Goal: Check status

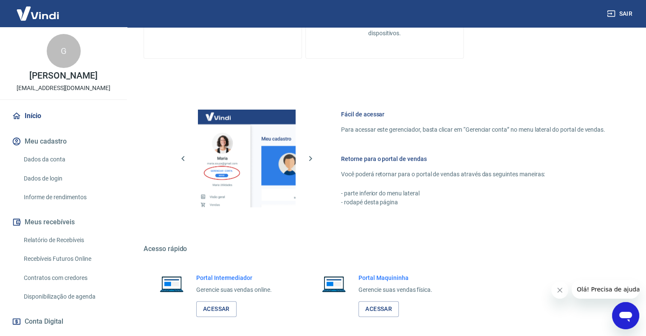
scroll to position [334, 0]
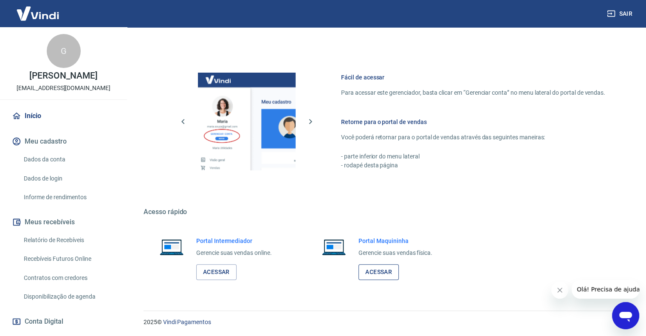
click at [369, 273] on link "Acessar" at bounding box center [378, 272] width 40 height 16
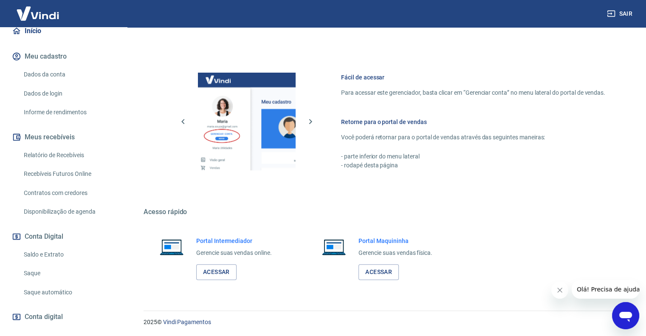
scroll to position [127, 0]
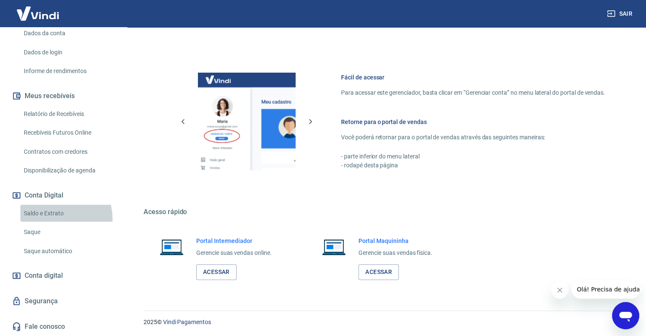
click at [45, 222] on link "Saldo e Extrato" at bounding box center [68, 213] width 96 height 17
